Goal: Information Seeking & Learning: Learn about a topic

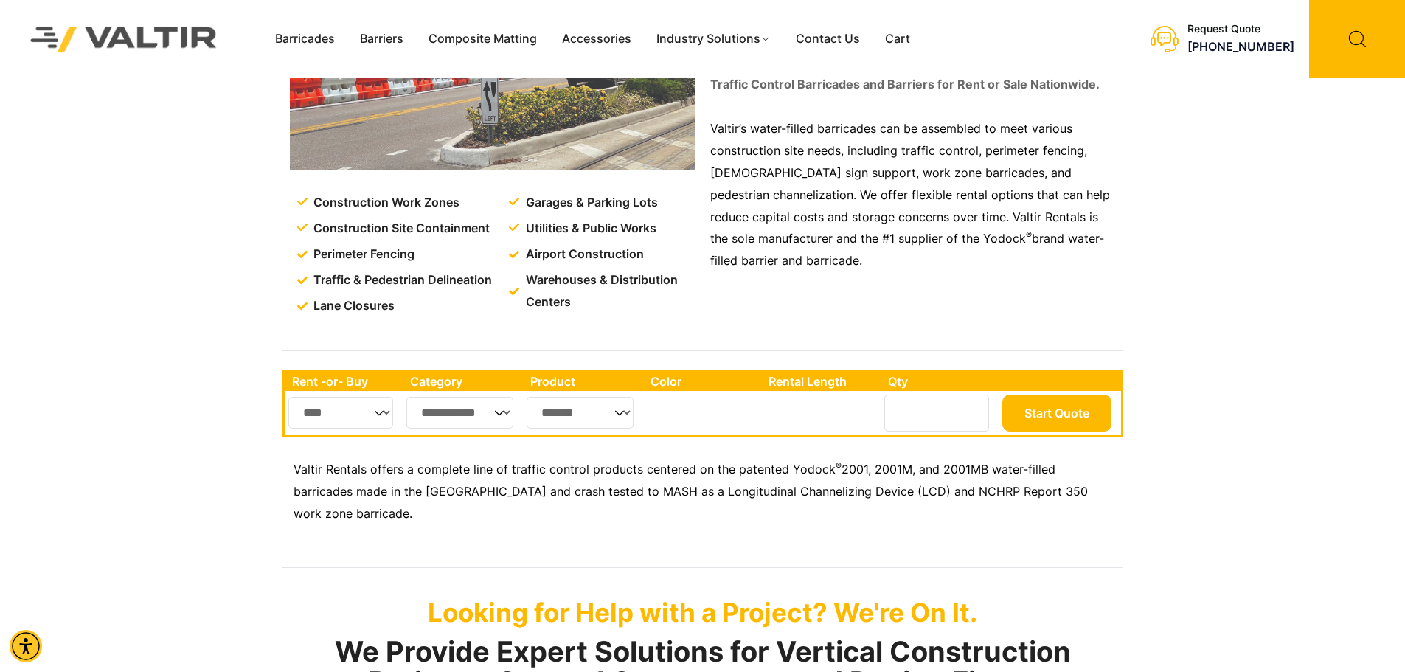
scroll to position [221, 0]
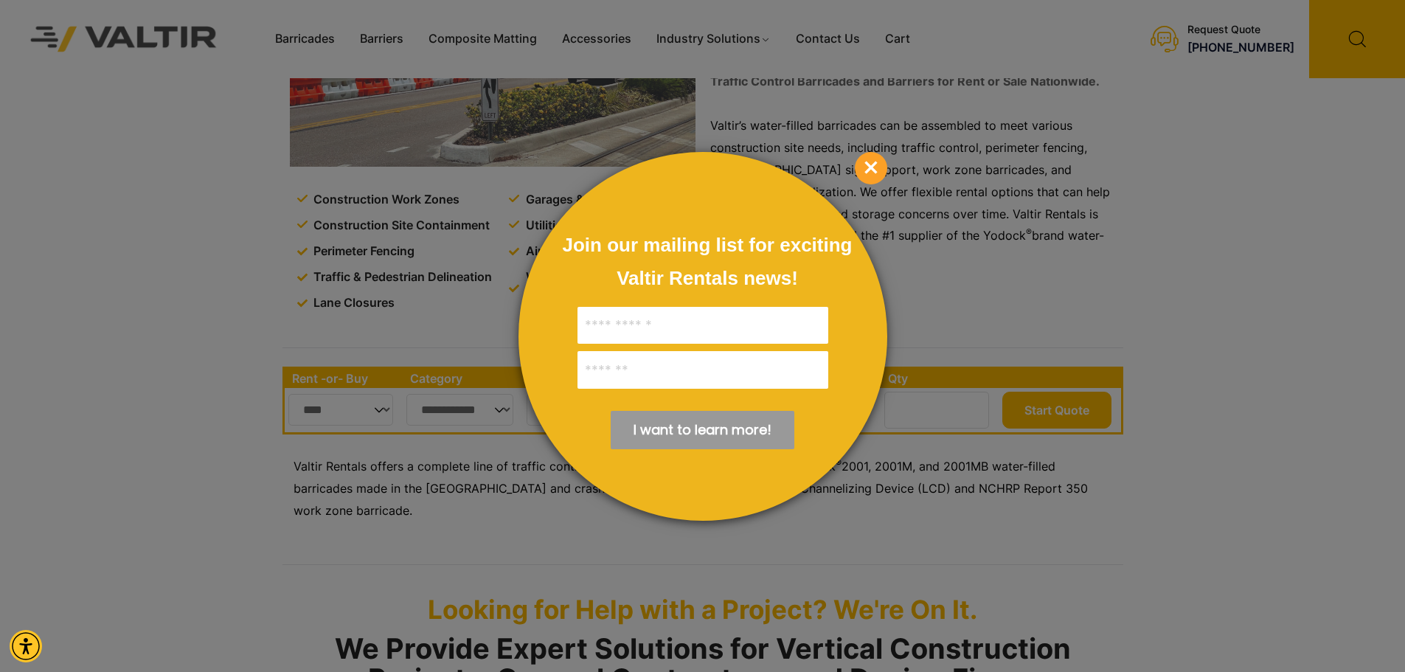
click at [872, 167] on span "×" at bounding box center [871, 168] width 32 height 32
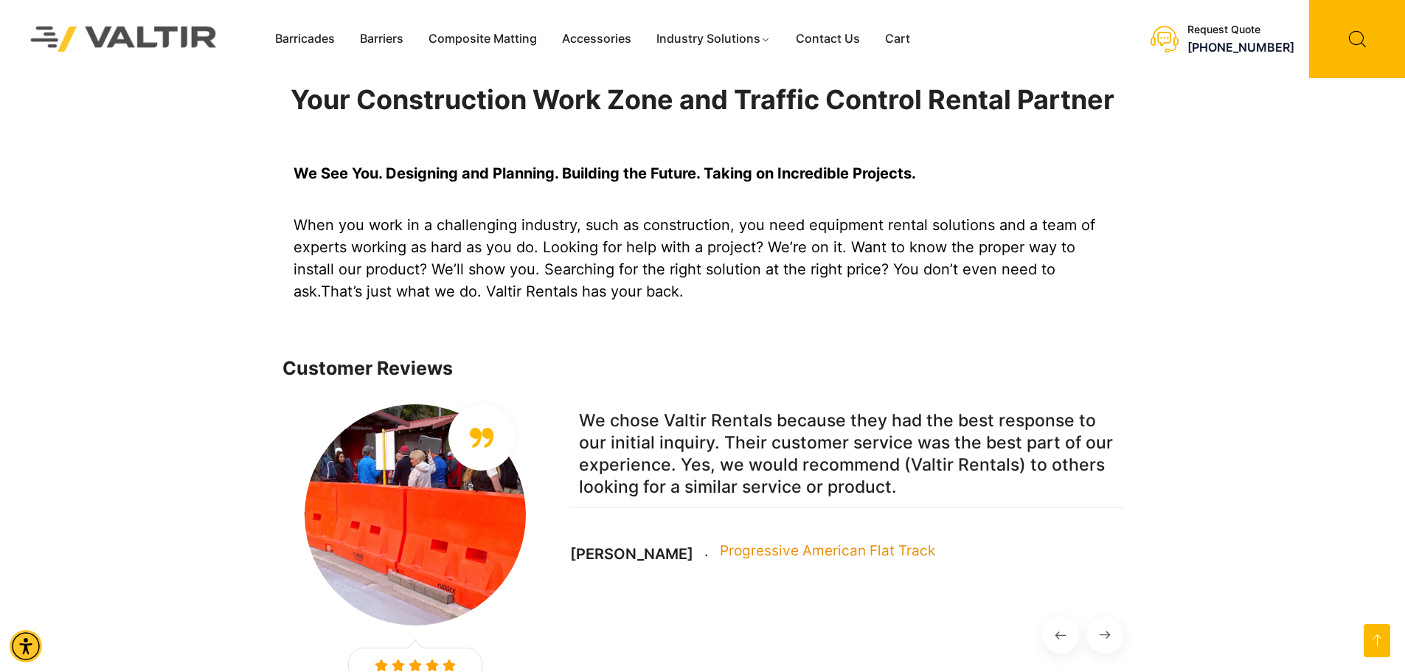
scroll to position [885, 0]
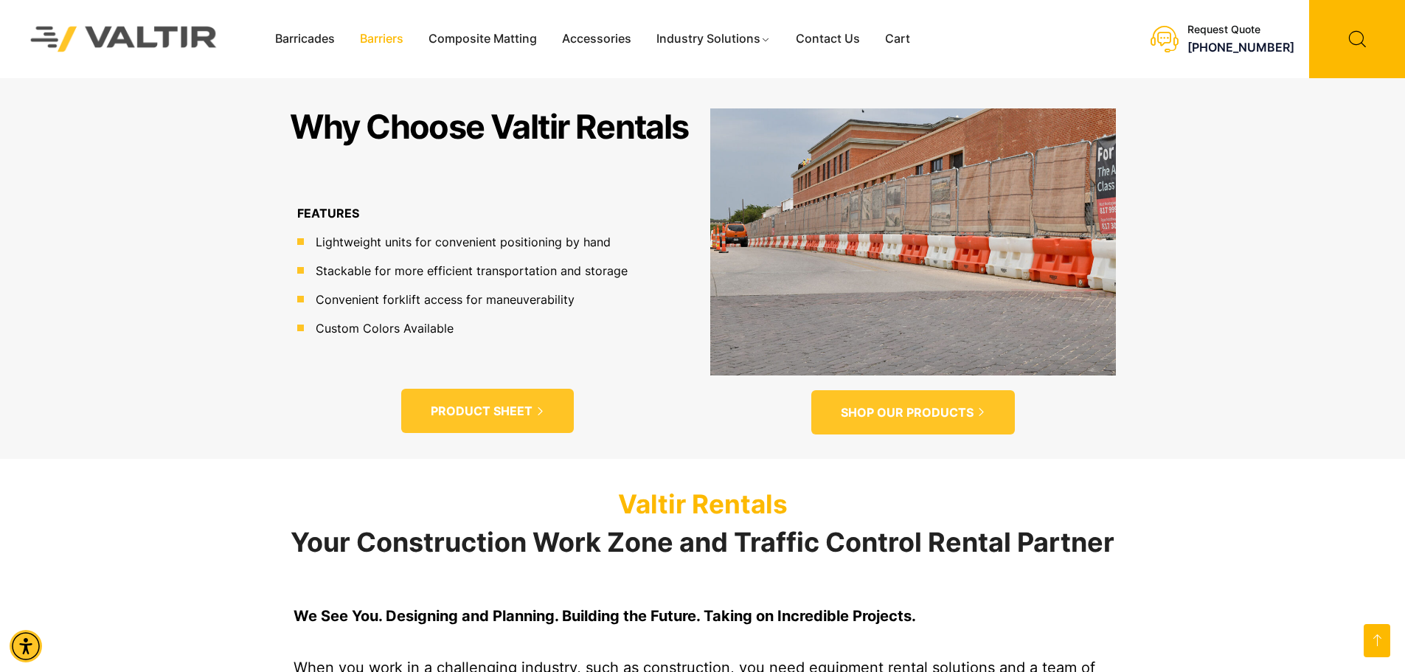
click at [380, 35] on link "Barriers" at bounding box center [381, 39] width 69 height 22
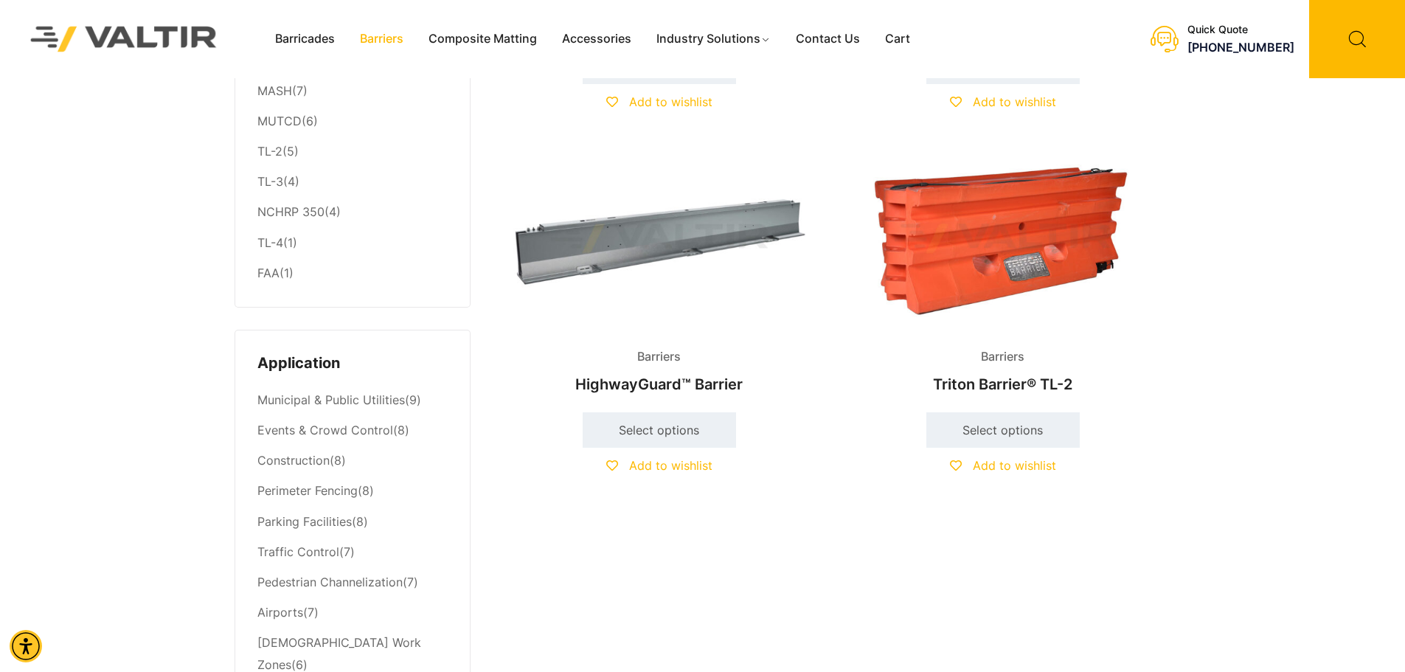
scroll to position [295, 0]
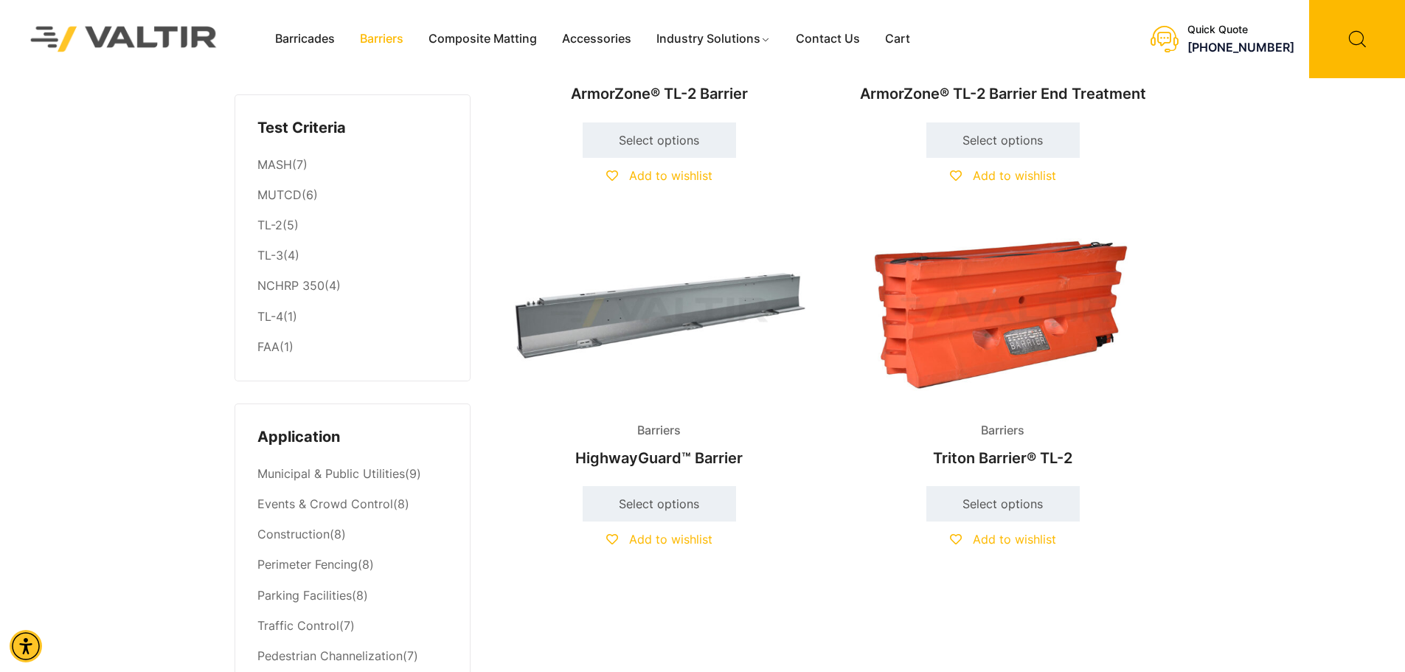
click at [669, 317] on img at bounding box center [659, 312] width 319 height 191
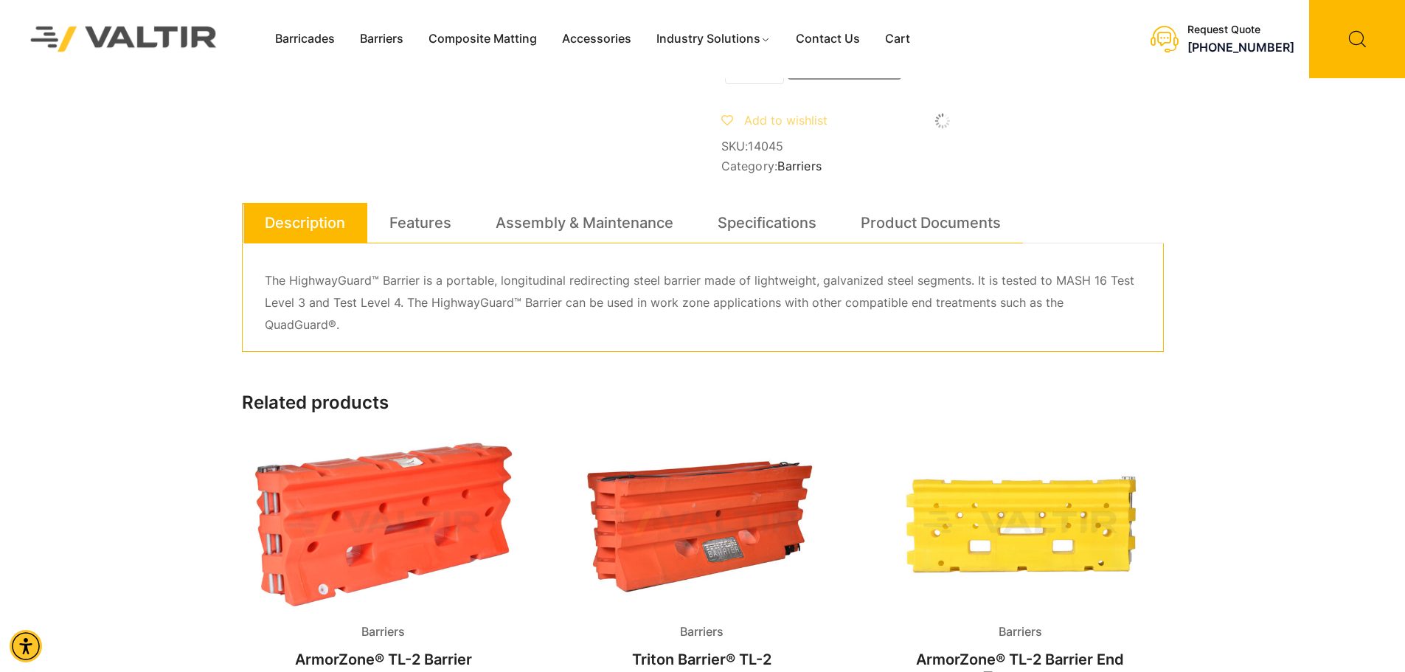
scroll to position [221, 0]
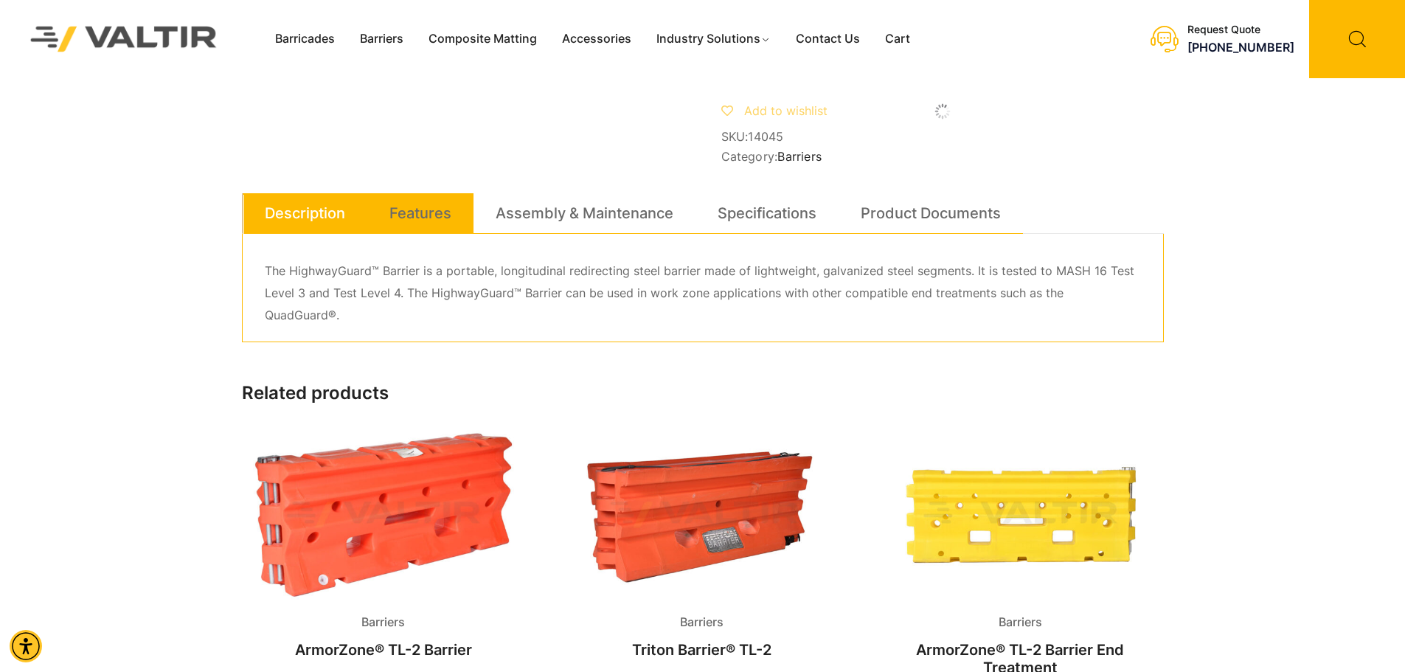
click at [431, 225] on link "Features" at bounding box center [420, 213] width 62 height 40
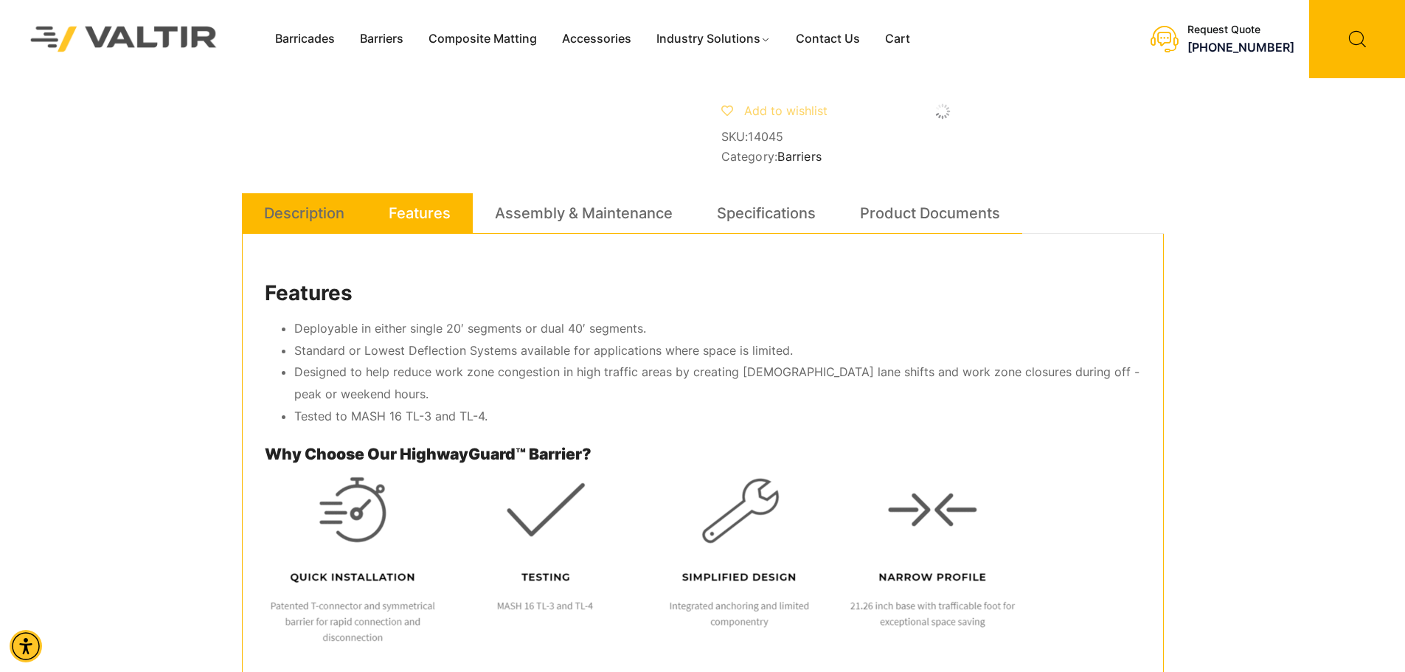
click at [302, 226] on link "Description" at bounding box center [304, 213] width 80 height 40
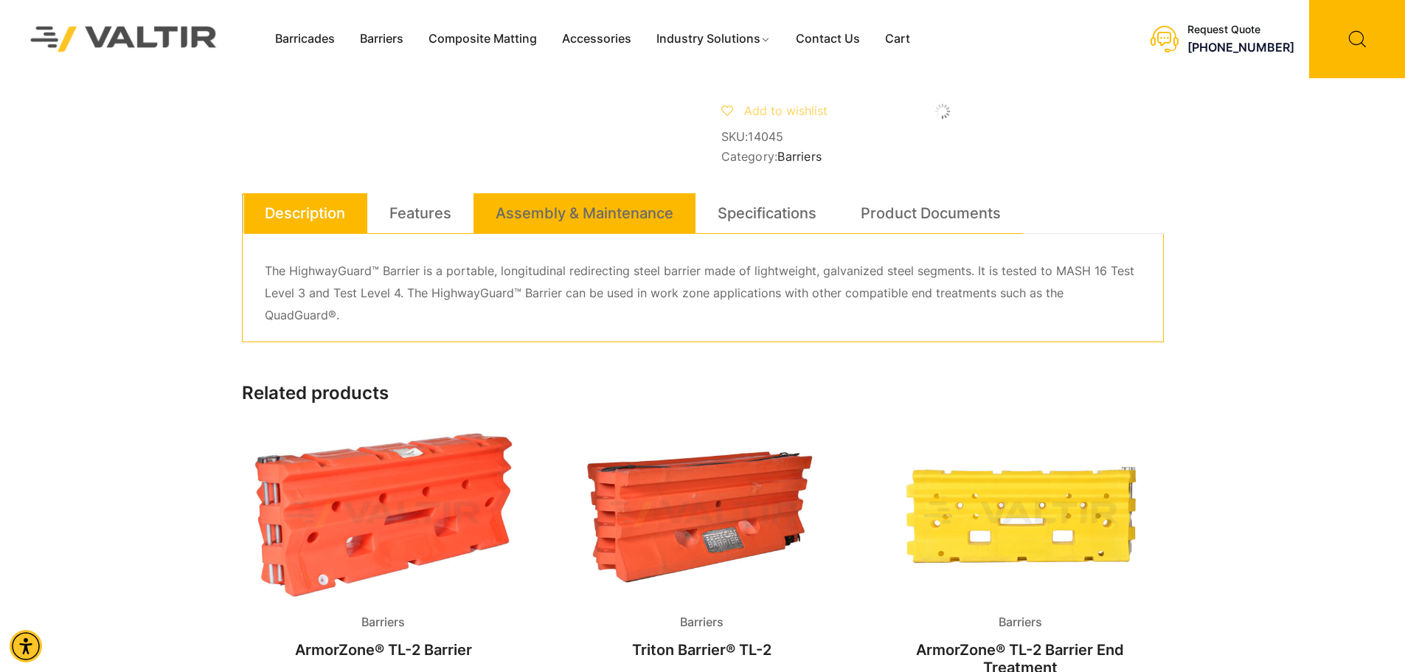
click at [576, 233] on link "Assembly & Maintenance" at bounding box center [584, 213] width 178 height 40
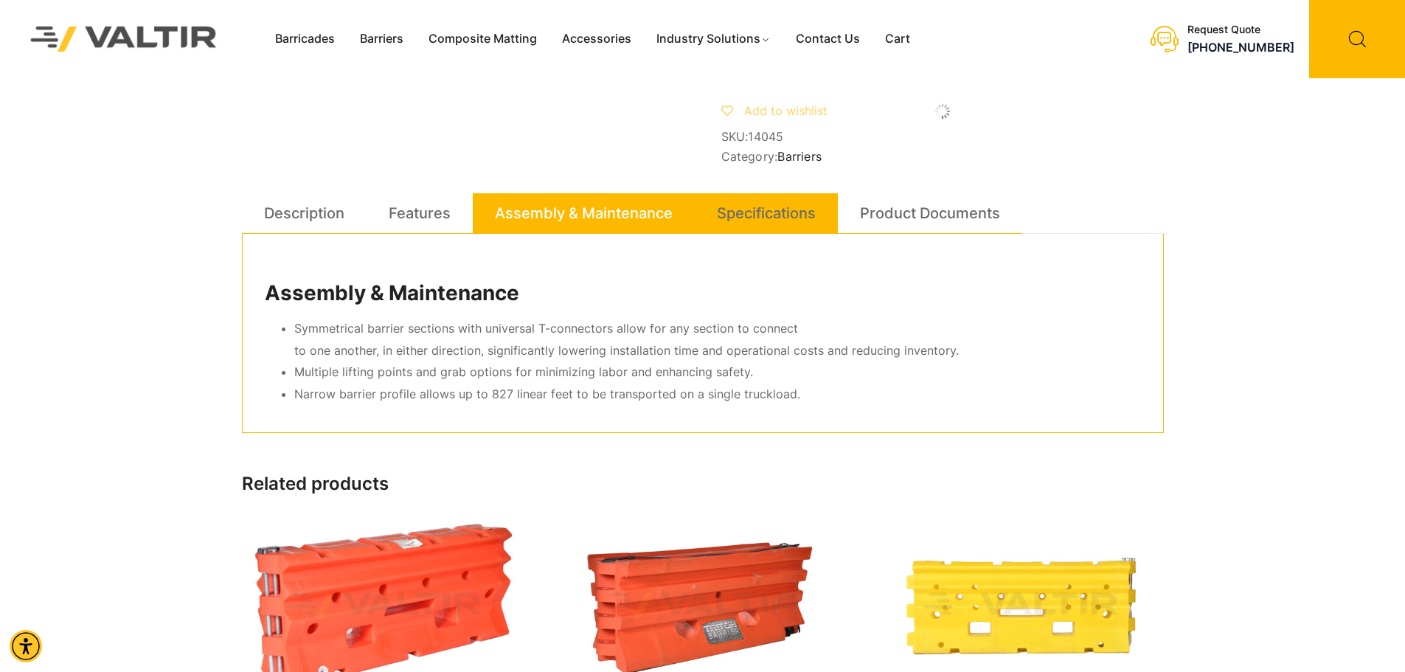
drag, startPoint x: 742, startPoint y: 222, endPoint x: 765, endPoint y: 223, distance: 23.6
click at [743, 221] on link "Specifications" at bounding box center [766, 213] width 99 height 40
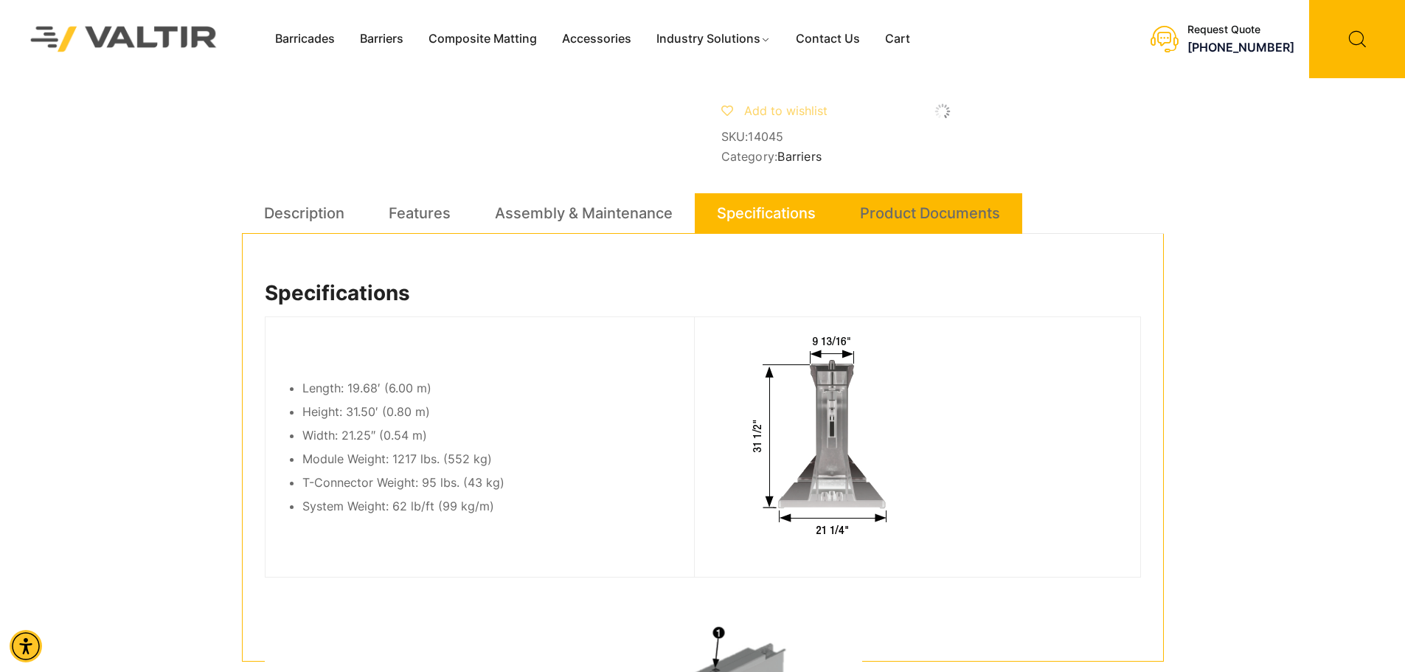
click at [886, 227] on link "Product Documents" at bounding box center [930, 213] width 140 height 40
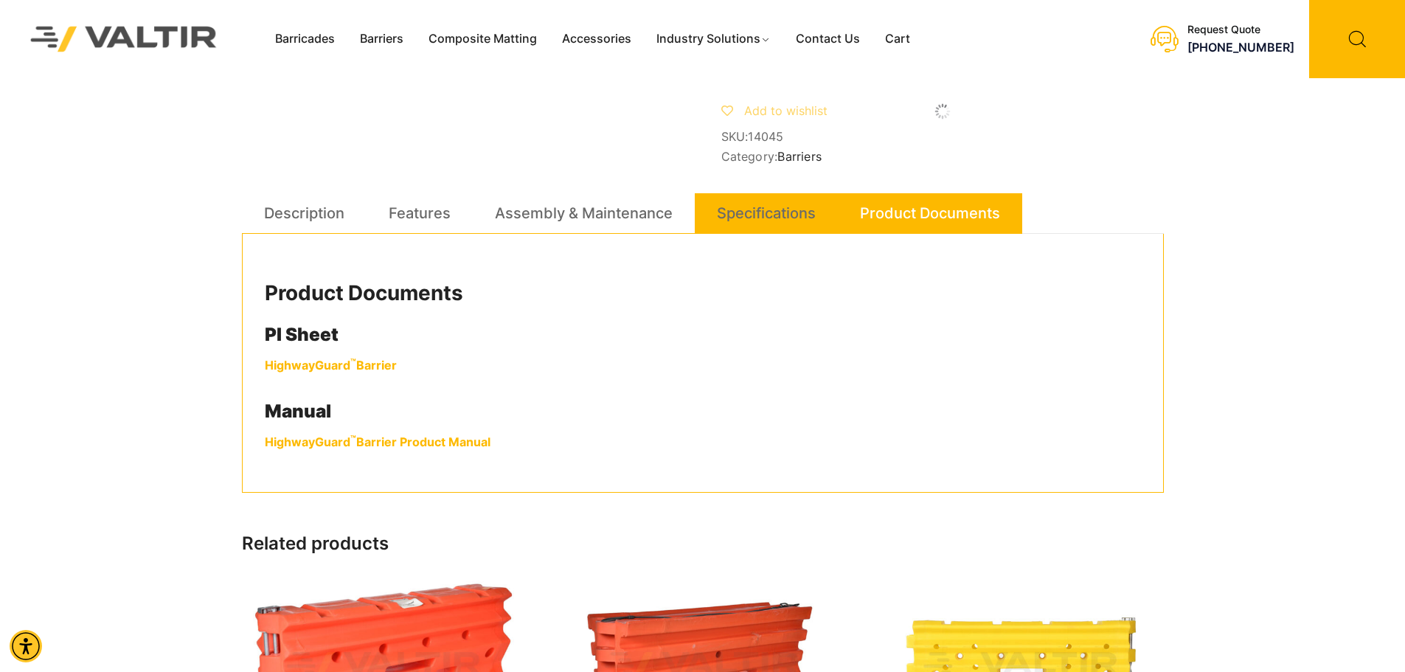
click at [793, 223] on link "Specifications" at bounding box center [766, 213] width 99 height 40
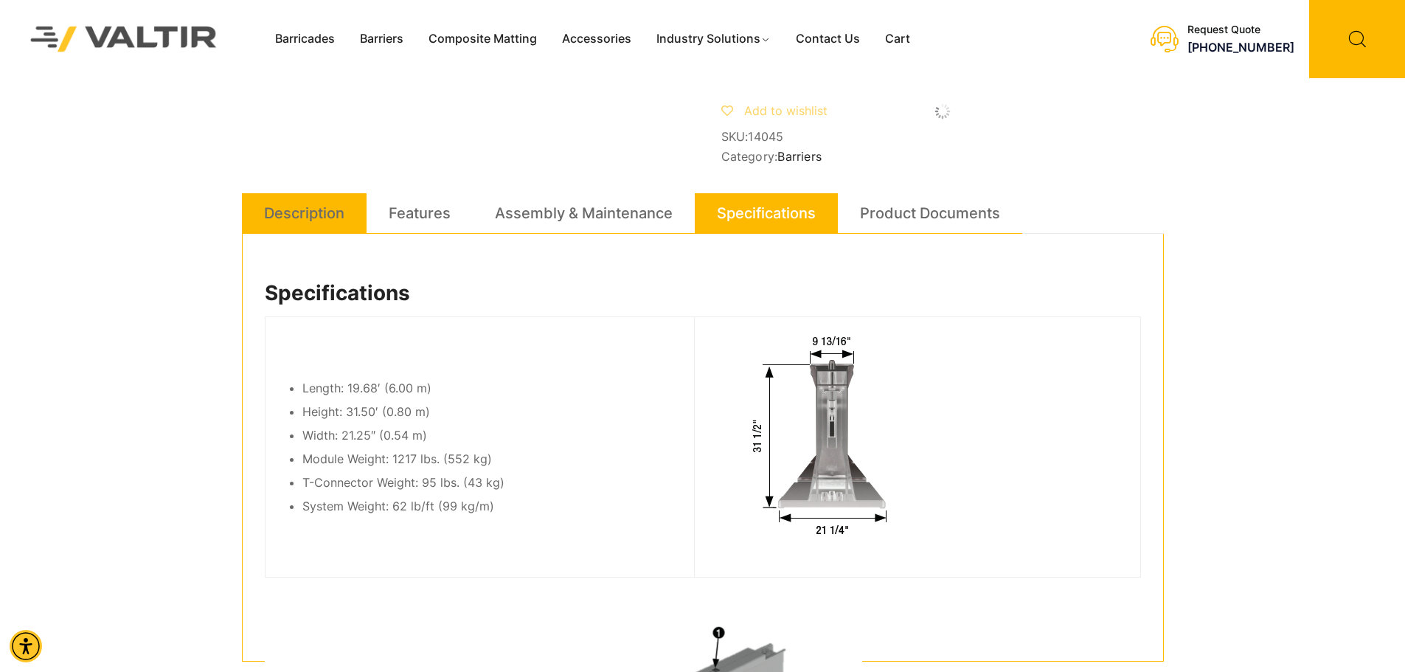
click at [315, 226] on link "Description" at bounding box center [304, 213] width 80 height 40
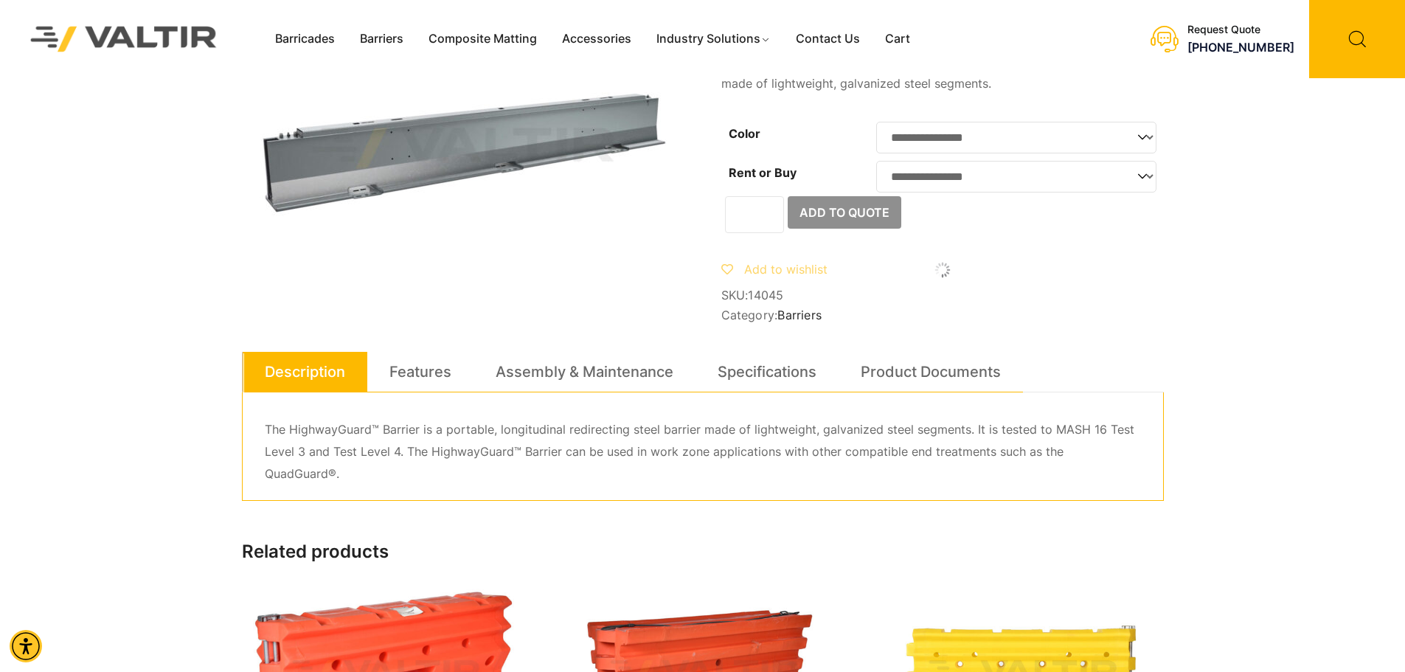
scroll to position [0, 0]
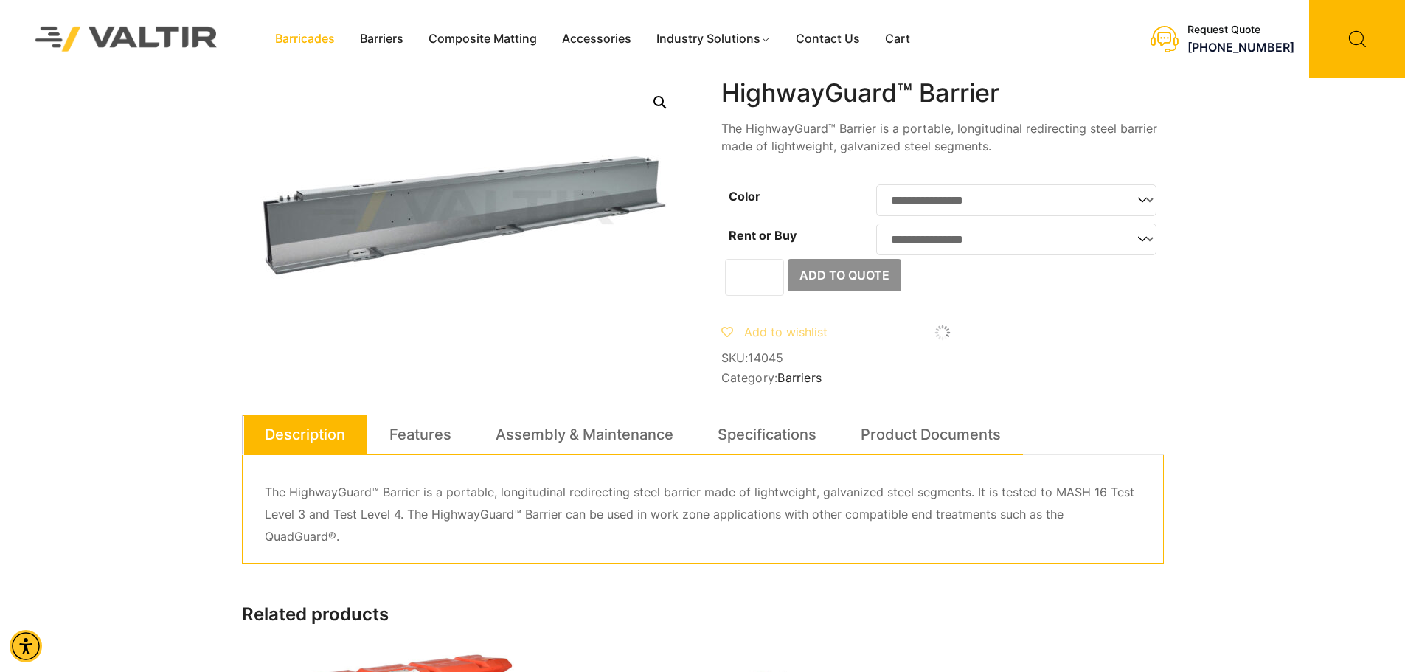
click at [311, 41] on link "Barricades" at bounding box center [304, 39] width 85 height 22
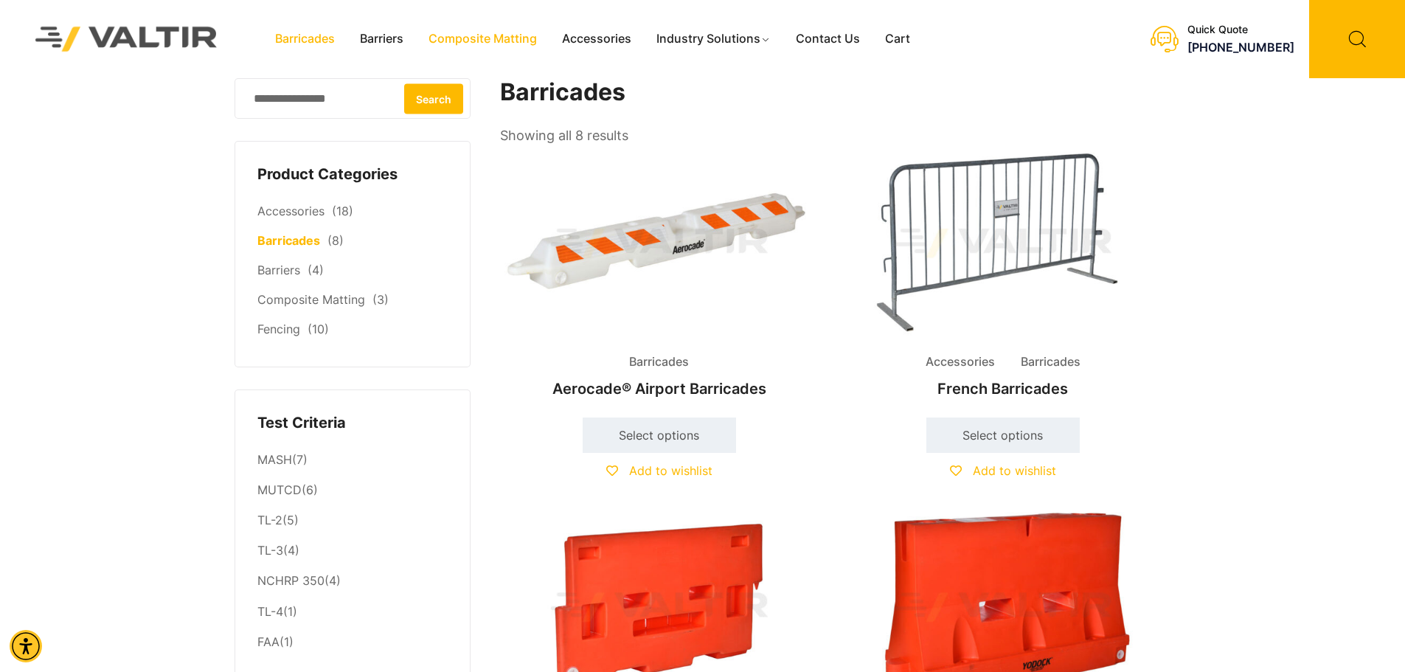
click at [501, 40] on link "Composite Matting" at bounding box center [482, 39] width 133 height 22
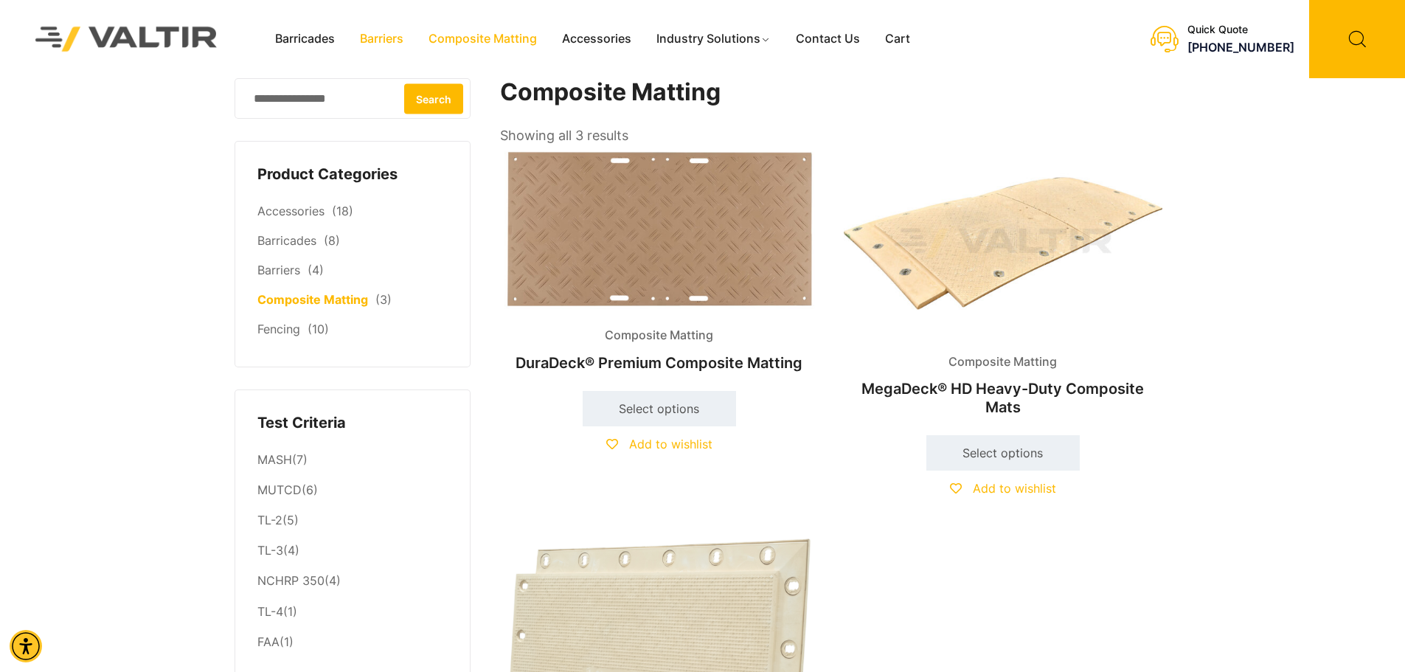
click at [384, 38] on link "Barriers" at bounding box center [381, 39] width 69 height 22
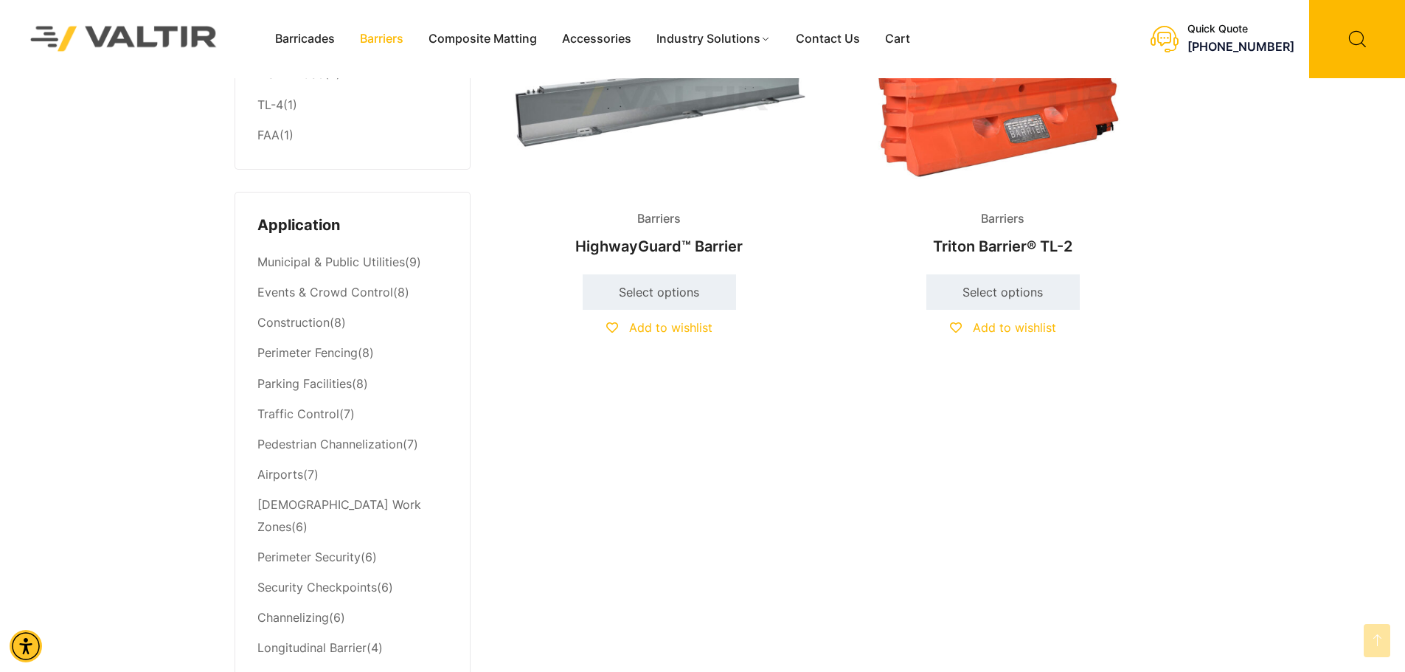
scroll to position [516, 0]
